Goal: Find specific page/section

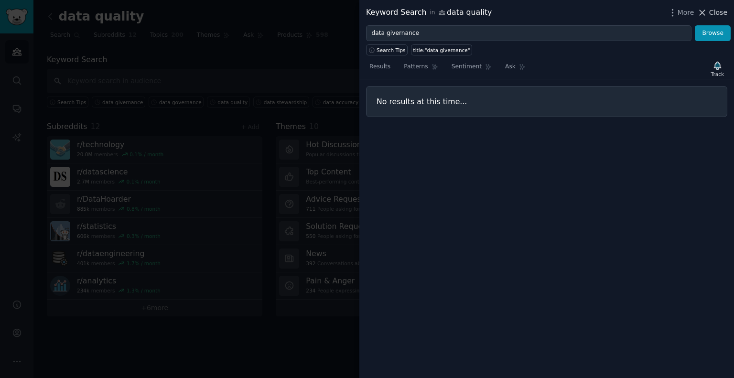
click at [710, 14] on button "Close" at bounding box center [712, 13] width 30 height 10
